Goal: Use online tool/utility: Utilize a website feature to perform a specific function

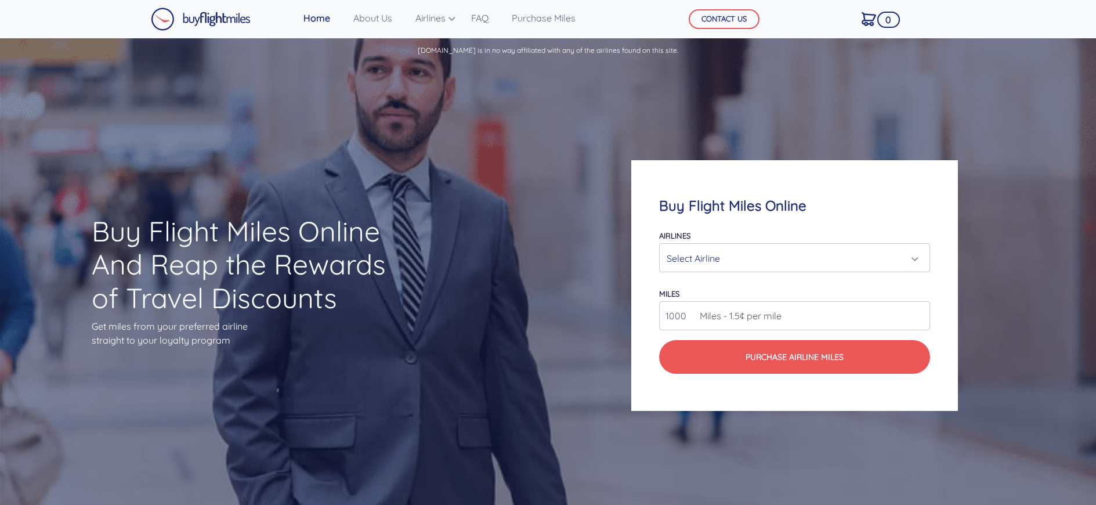
click at [704, 259] on div "Select Airline" at bounding box center [791, 258] width 249 height 22
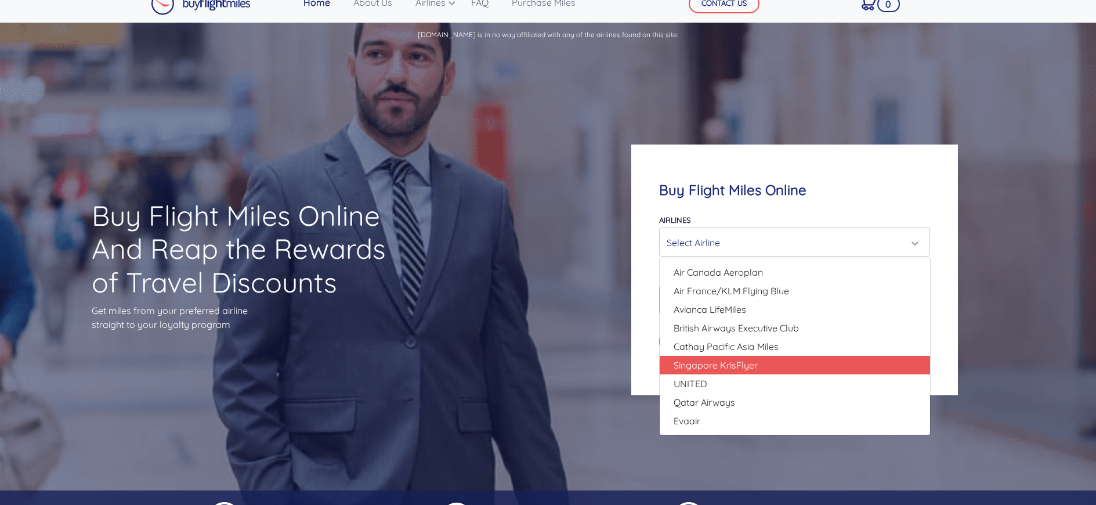
scroll to position [19, 0]
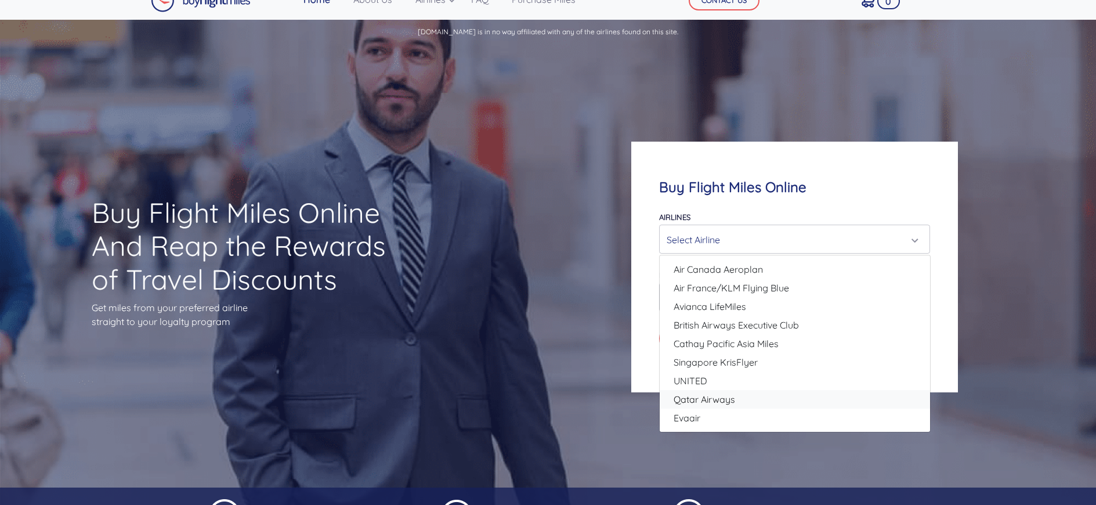
click at [703, 396] on span "Qatar Airways" at bounding box center [703, 399] width 61 height 14
select select "Qatar Airways"
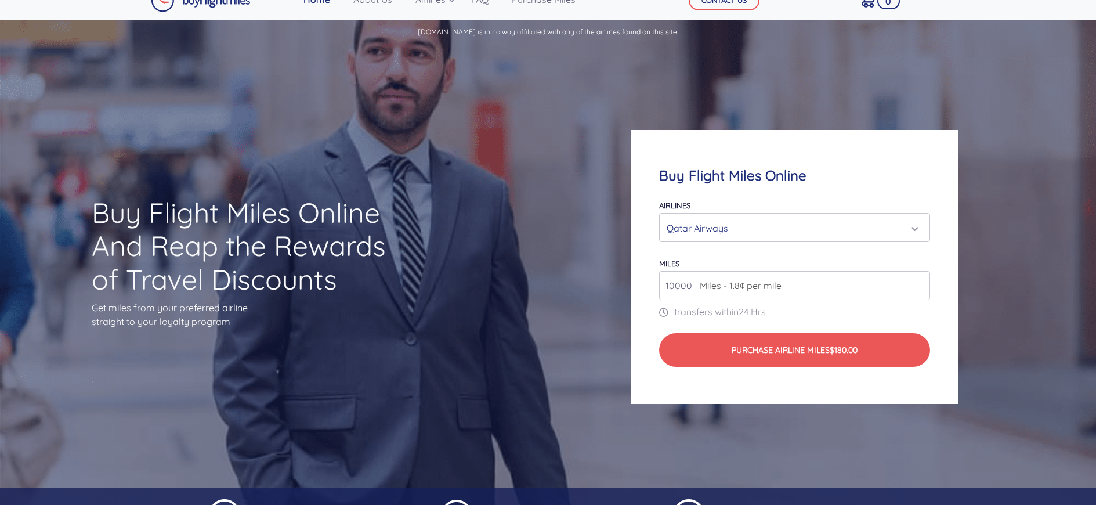
click at [711, 287] on span "Miles - 1.8¢ per mile" at bounding box center [738, 285] width 88 height 14
click at [917, 289] on input "10000" at bounding box center [794, 285] width 271 height 29
click at [918, 287] on input "10000" at bounding box center [794, 285] width 271 height 29
click at [918, 284] on input "11000" at bounding box center [794, 285] width 271 height 29
click at [918, 284] on input "12000" at bounding box center [794, 285] width 271 height 29
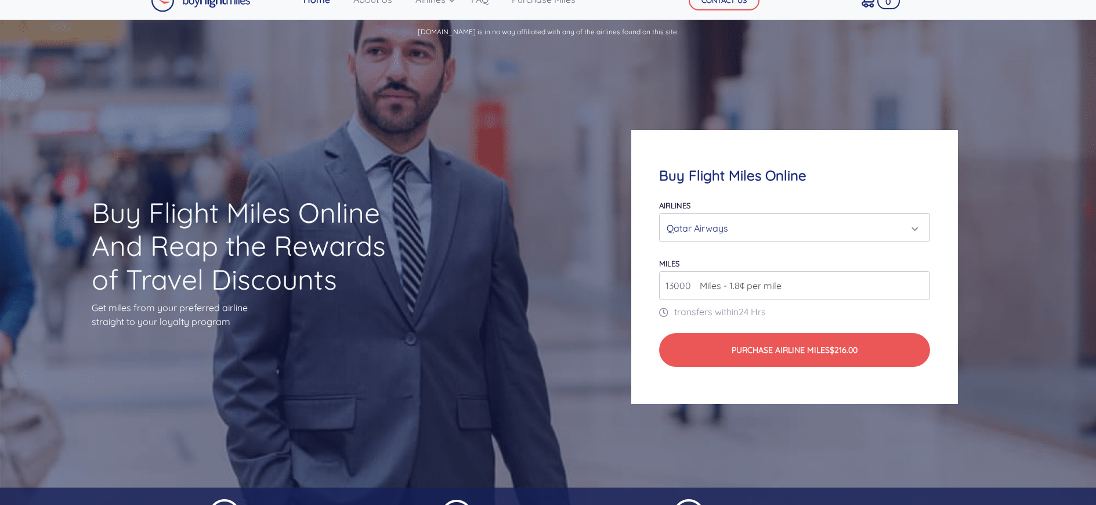
click at [918, 284] on input "13000" at bounding box center [794, 285] width 271 height 29
click at [918, 284] on input "14000" at bounding box center [794, 285] width 271 height 29
click at [918, 284] on input "15000" at bounding box center [794, 285] width 271 height 29
click at [918, 284] on input "16000" at bounding box center [794, 285] width 271 height 29
click at [918, 284] on input "17000" at bounding box center [794, 285] width 271 height 29
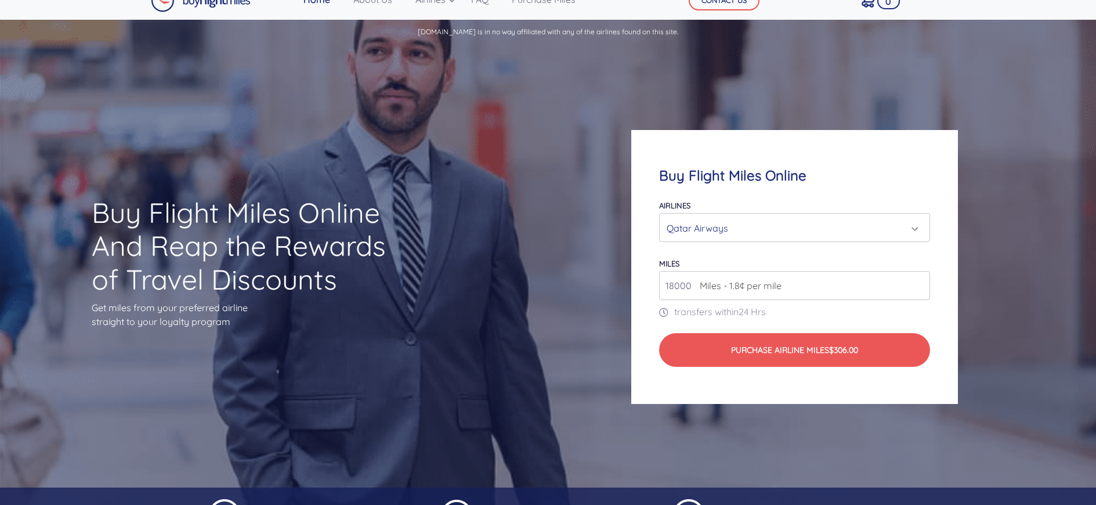
click at [918, 284] on input "18000" at bounding box center [794, 285] width 271 height 29
click at [918, 284] on input "19000" at bounding box center [794, 285] width 271 height 29
click at [918, 284] on input "20000" at bounding box center [794, 285] width 271 height 29
click at [918, 284] on input "21000" at bounding box center [794, 285] width 271 height 29
click at [918, 284] on input "22000" at bounding box center [794, 285] width 271 height 29
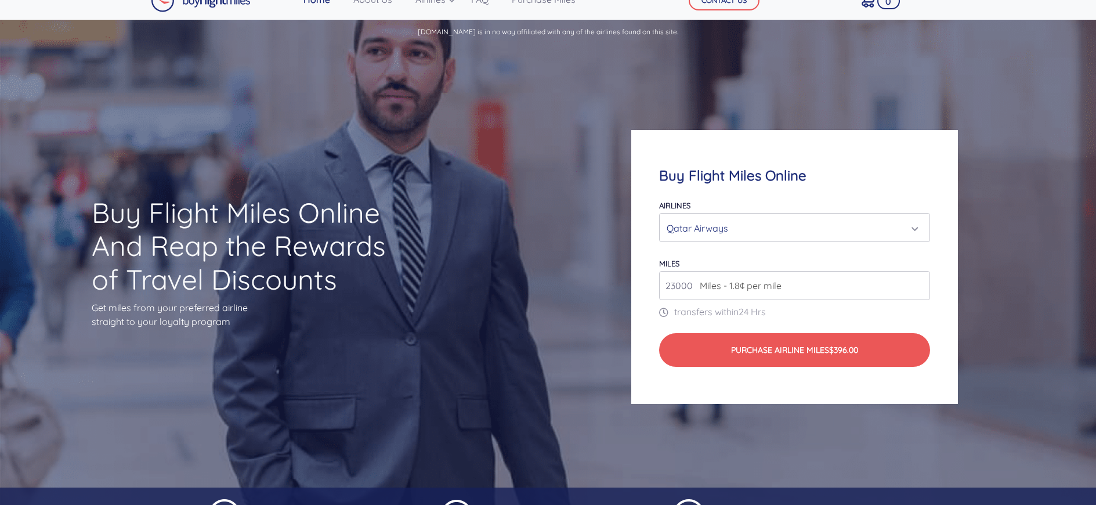
click at [918, 284] on input "23000" at bounding box center [794, 285] width 271 height 29
click at [918, 284] on input "24000" at bounding box center [794, 285] width 271 height 29
click at [918, 284] on input "25000" at bounding box center [794, 285] width 271 height 29
drag, startPoint x: 692, startPoint y: 288, endPoint x: 654, endPoint y: 285, distance: 38.4
click at [659, 285] on input "25000" at bounding box center [794, 285] width 271 height 29
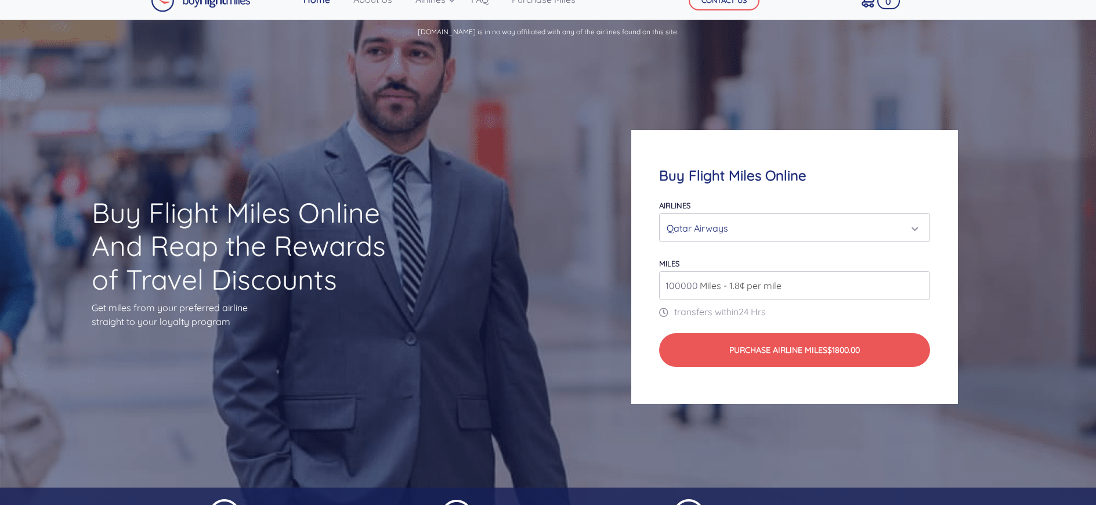
type input "1000000"
type input "1"
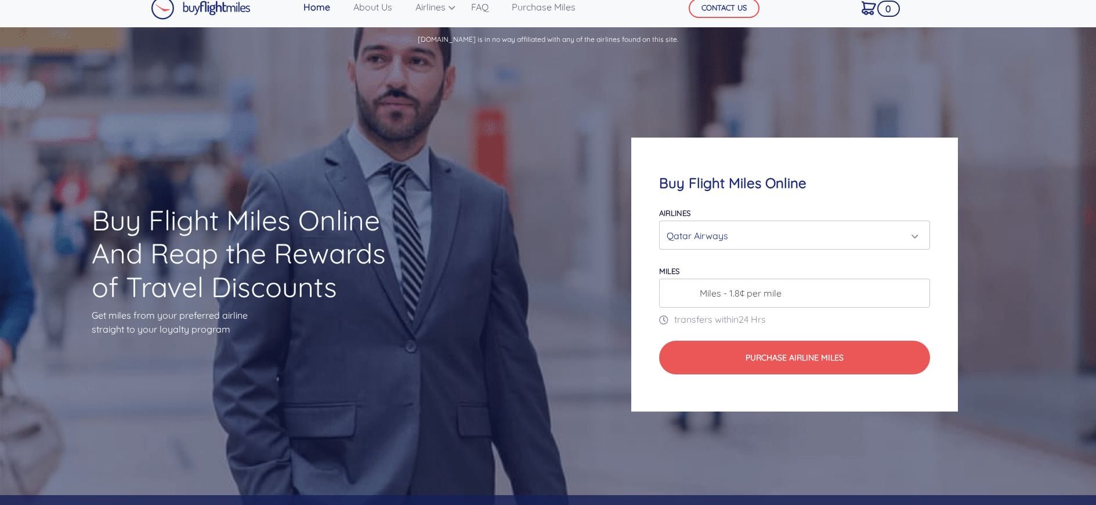
scroll to position [0, 0]
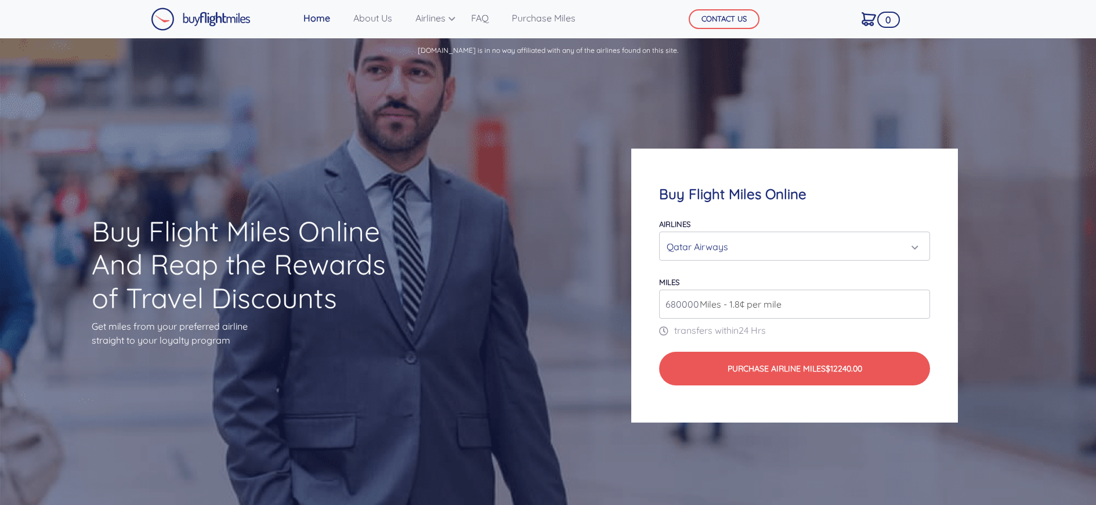
type input "680000"
